Goal: Find specific page/section: Find specific page/section

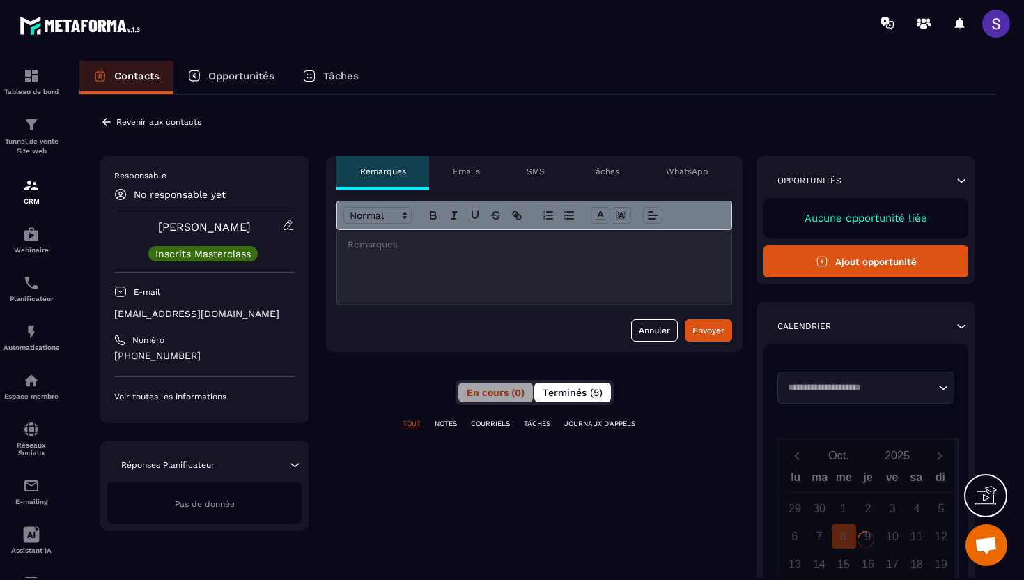
click at [574, 391] on span "Terminés (5)" at bounding box center [573, 392] width 60 height 11
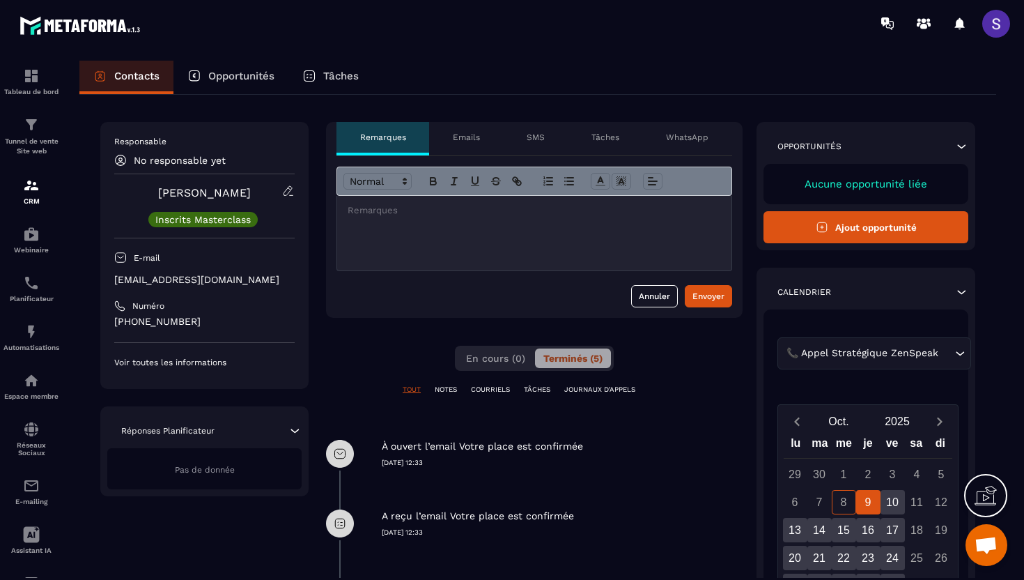
scroll to position [36, 0]
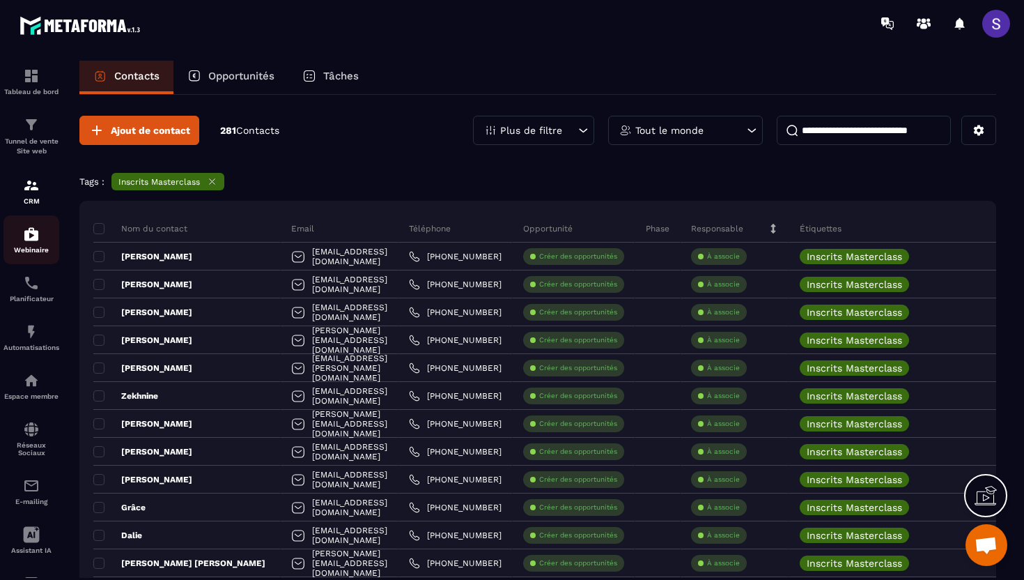
click at [47, 245] on div "Webinaire" at bounding box center [31, 240] width 56 height 28
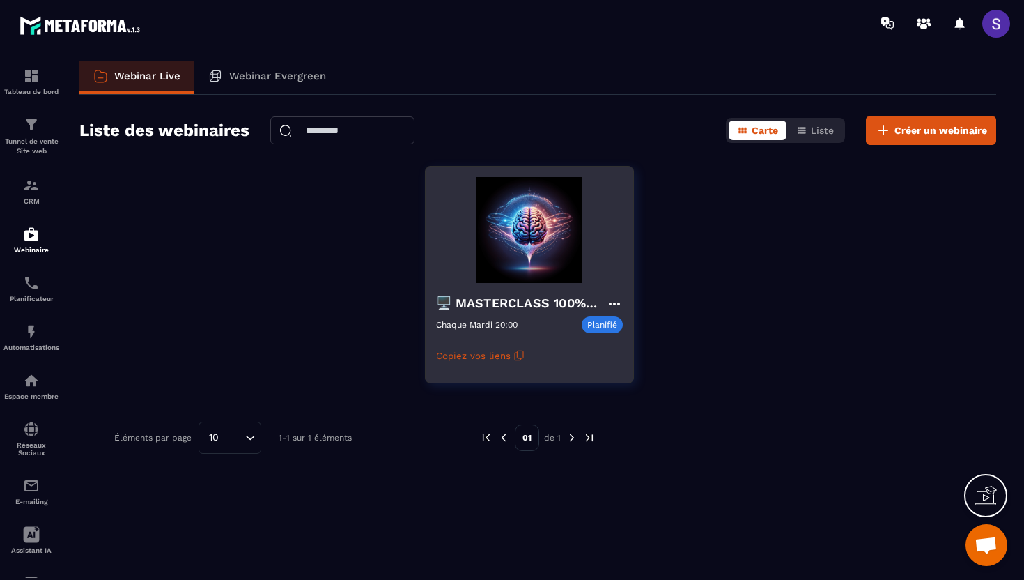
click at [488, 299] on h4 "🖥️ MASTERCLASS 100% GRATUITE" at bounding box center [521, 303] width 170 height 20
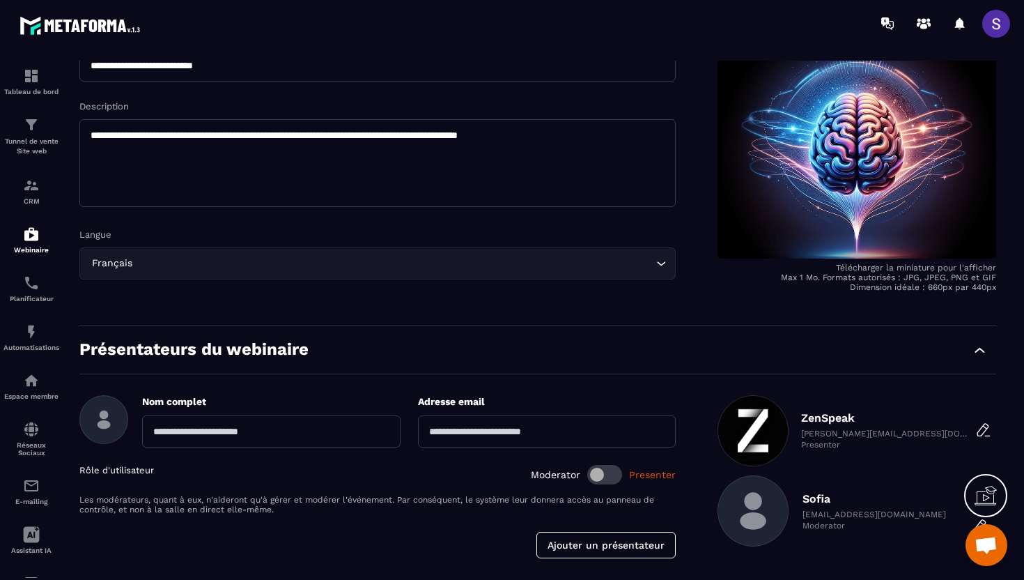
scroll to position [215, 0]
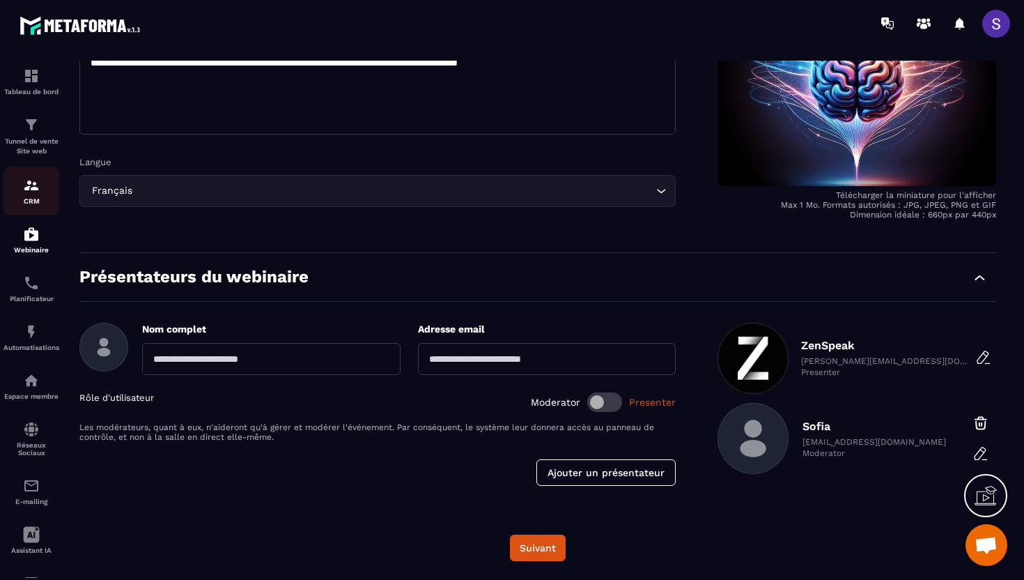
click at [26, 201] on p "CRM" at bounding box center [31, 201] width 56 height 8
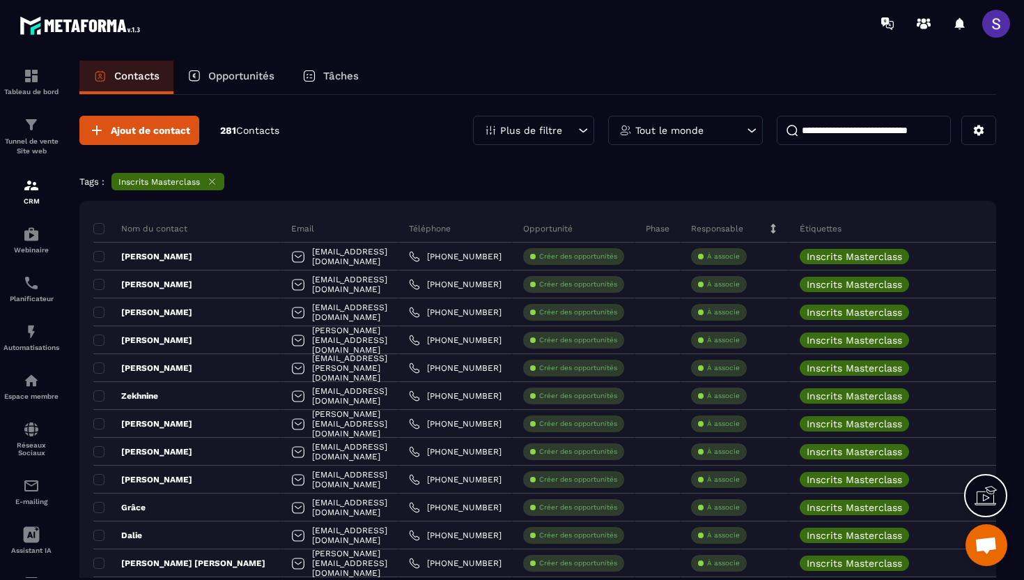
click at [868, 128] on input at bounding box center [864, 130] width 174 height 29
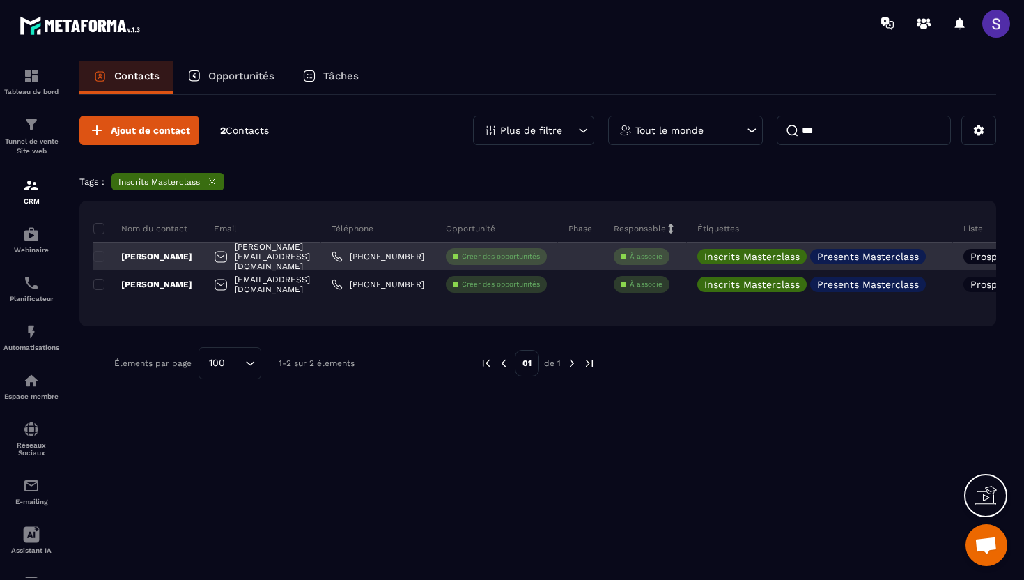
type input "***"
click at [128, 254] on p "[PERSON_NAME]" at bounding box center [142, 256] width 99 height 11
